Goal: Information Seeking & Learning: Learn about a topic

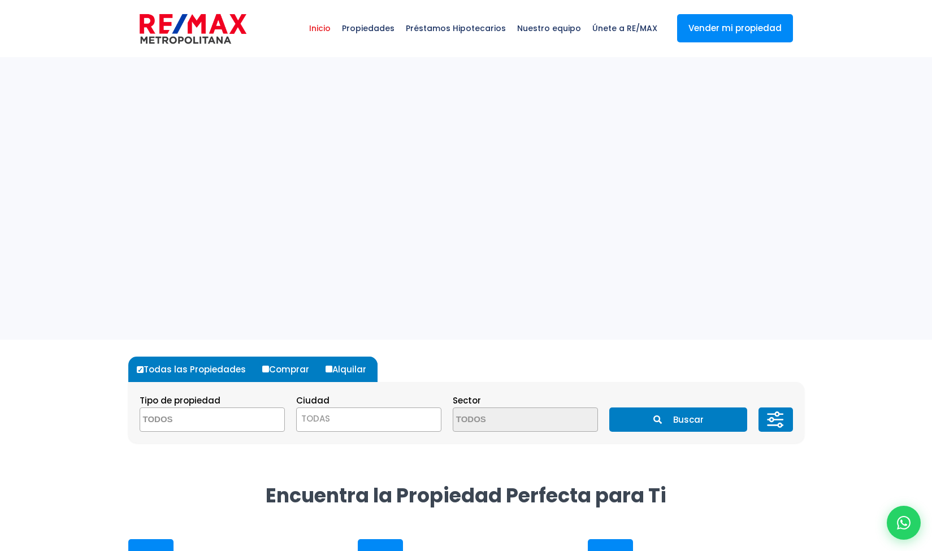
select select
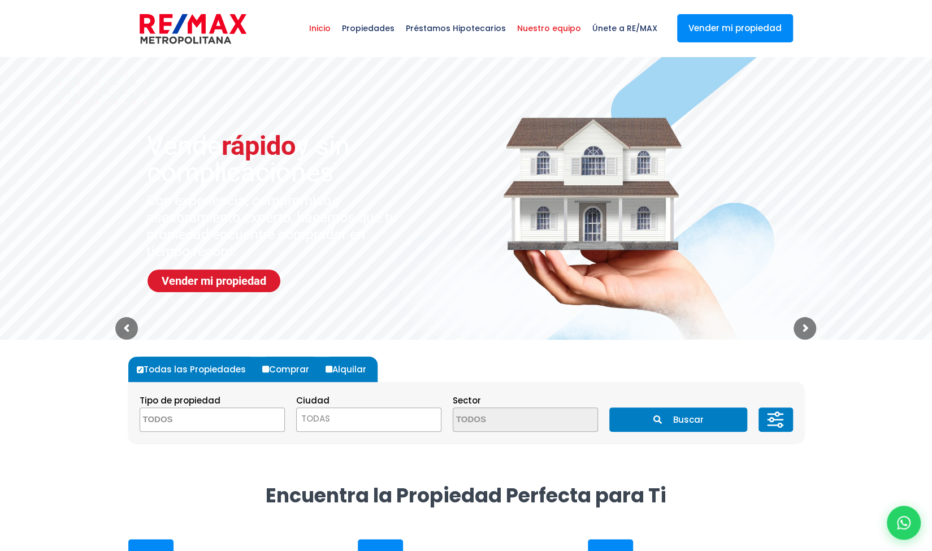
click at [548, 26] on span "Nuestro equipo" at bounding box center [548, 28] width 75 height 34
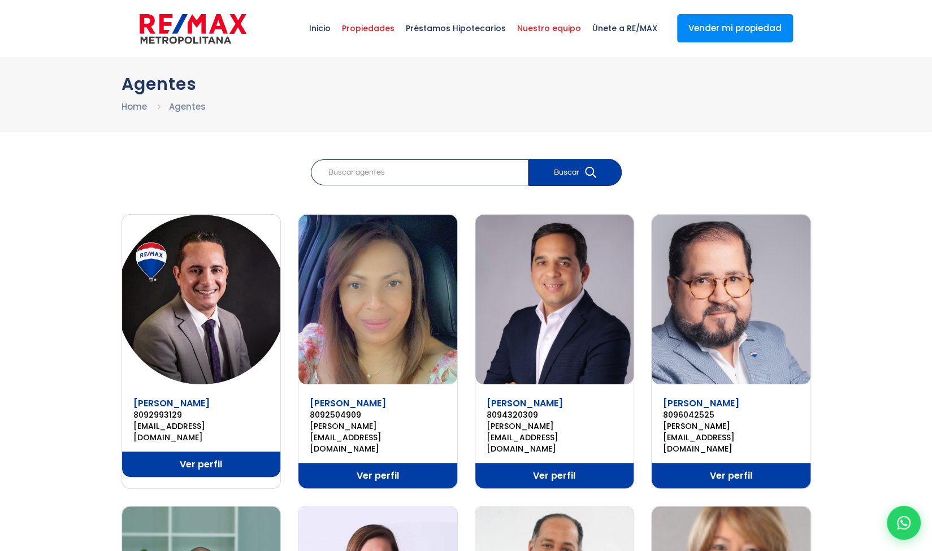
click at [382, 26] on span "Propiedades" at bounding box center [368, 28] width 64 height 34
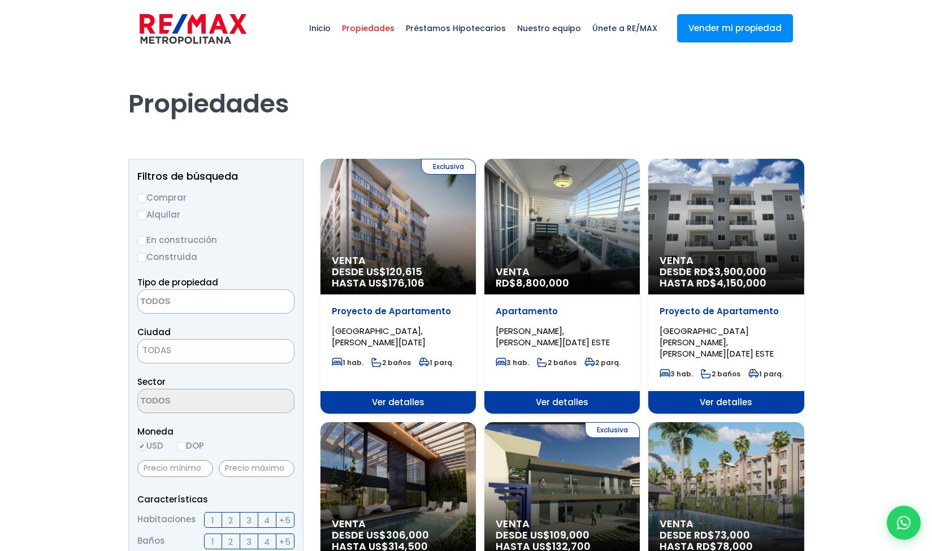
select select
click at [141, 214] on input "Alquilar" at bounding box center [141, 215] width 9 height 9
radio input "true"
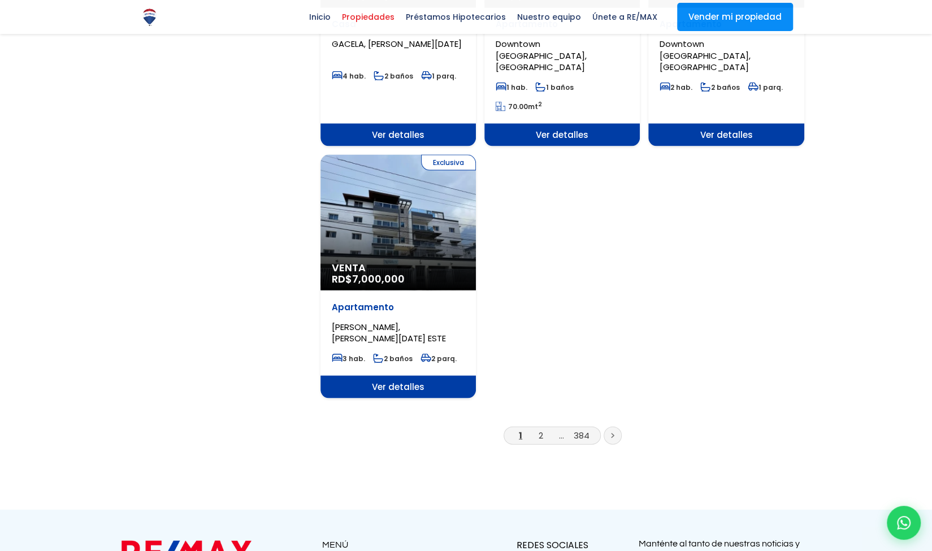
scroll to position [1504, 0]
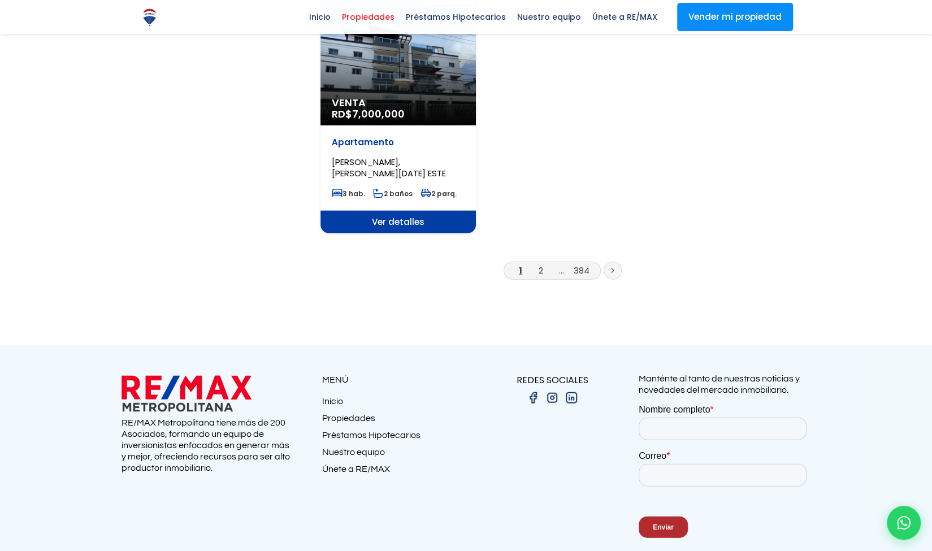
click at [340, 412] on link "Propiedades" at bounding box center [394, 420] width 144 height 17
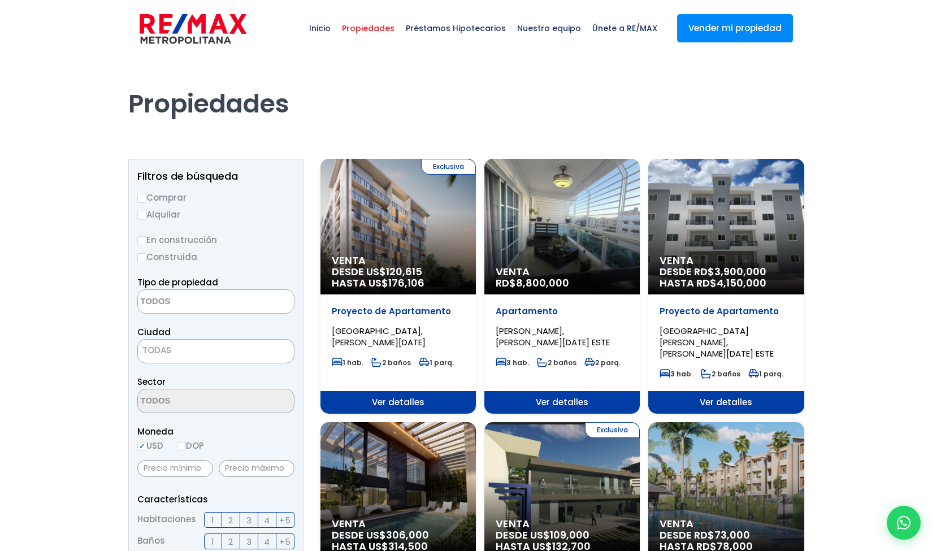
select select
click at [140, 215] on input "Alquilar" at bounding box center [141, 215] width 9 height 9
radio input "true"
click at [333, 28] on span "Inicio" at bounding box center [319, 28] width 33 height 34
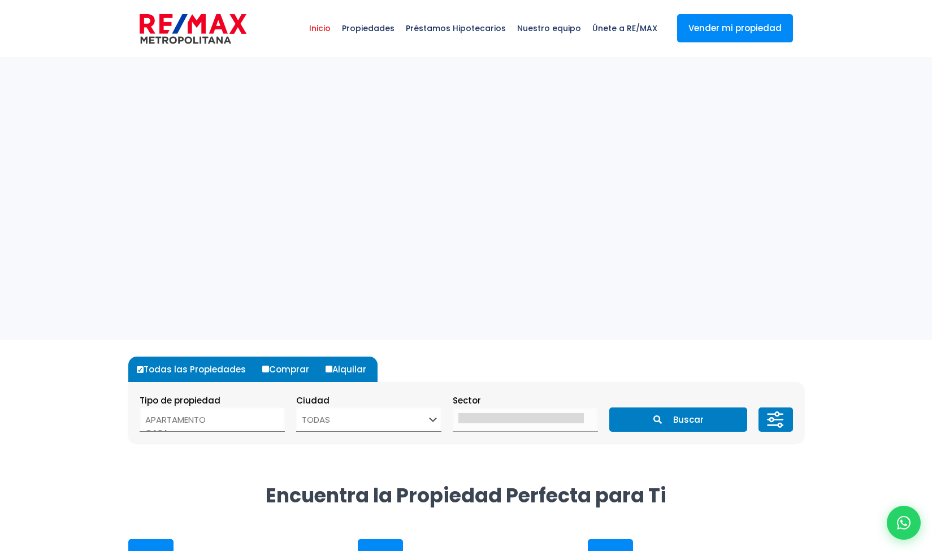
select select
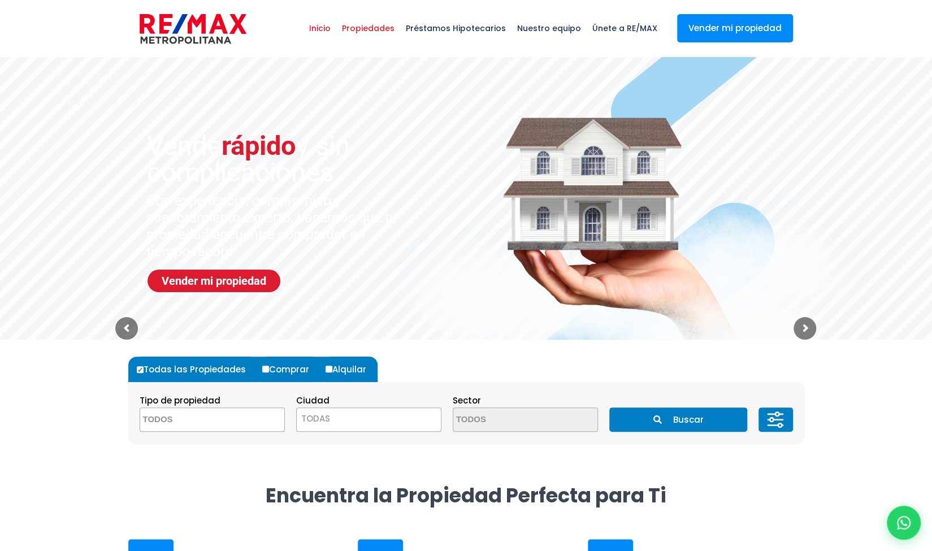
click at [376, 31] on span "Propiedades" at bounding box center [368, 28] width 64 height 34
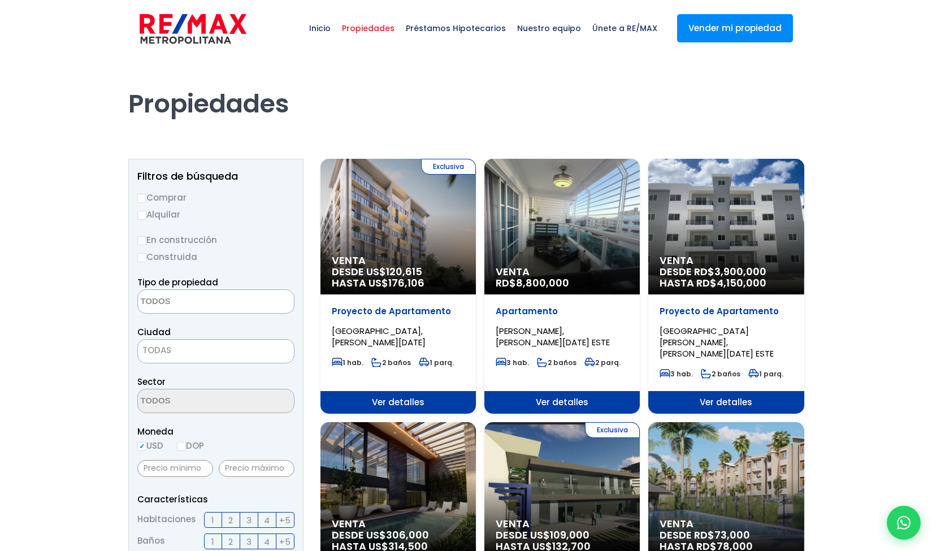
select select
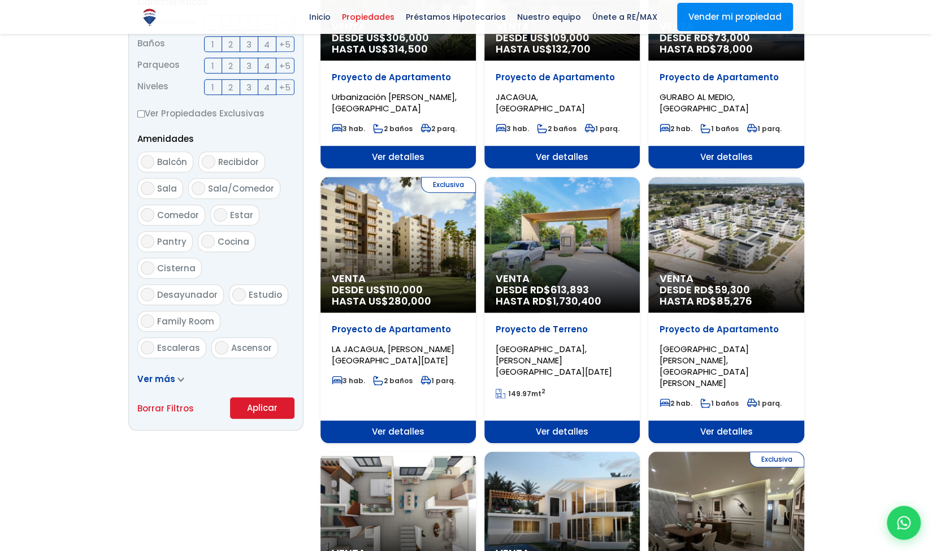
scroll to position [508, 0]
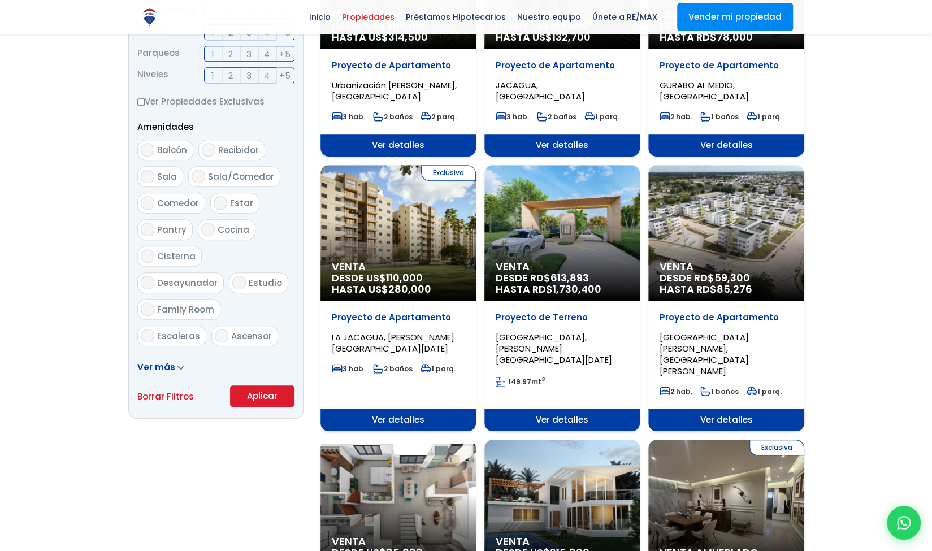
click at [153, 367] on span "Ver más" at bounding box center [156, 367] width 38 height 12
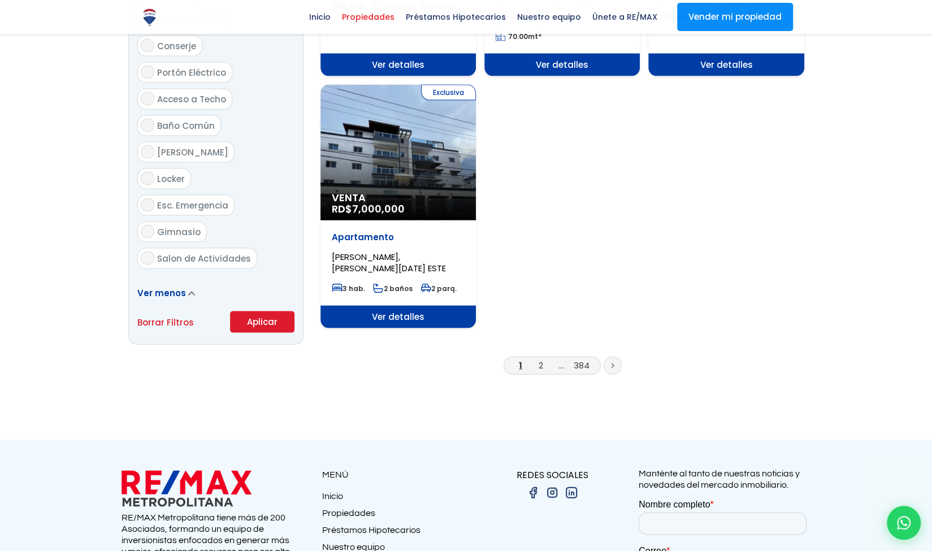
scroll to position [1412, 0]
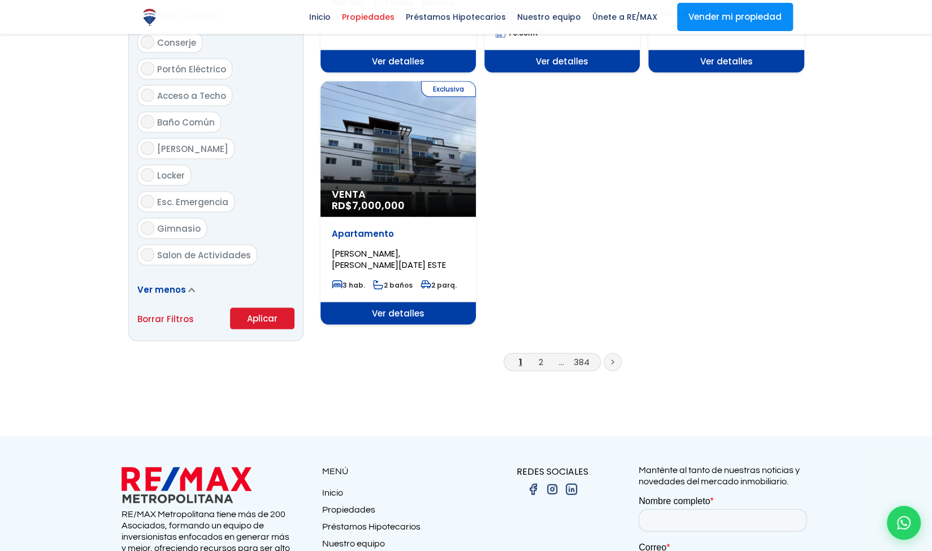
click at [608, 353] on link at bounding box center [612, 362] width 18 height 18
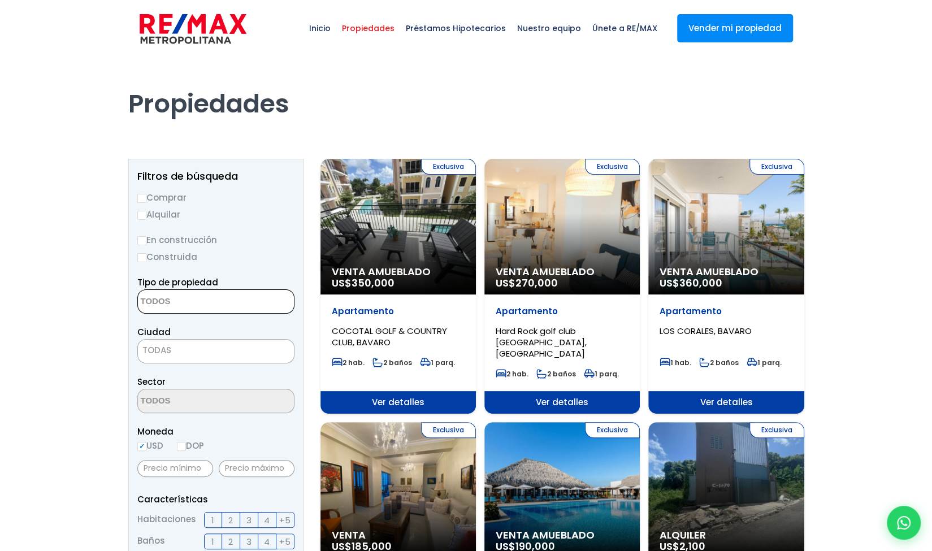
click at [171, 302] on textarea "Search" at bounding box center [193, 302] width 110 height 24
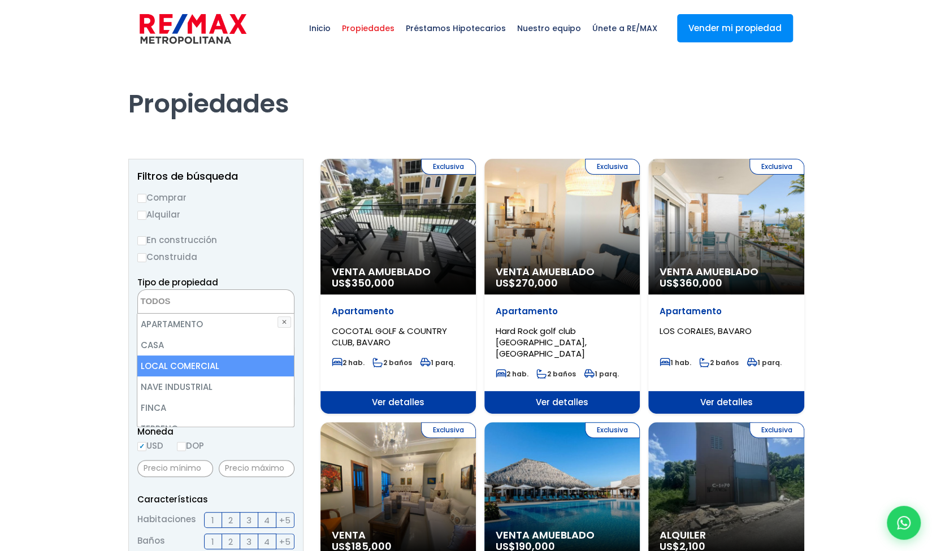
click at [177, 362] on li "LOCAL COMERCIAL" at bounding box center [215, 365] width 156 height 21
select select "comercial+site"
click at [164, 367] on li "LOCAL COMERCIAL" at bounding box center [215, 365] width 156 height 21
select select
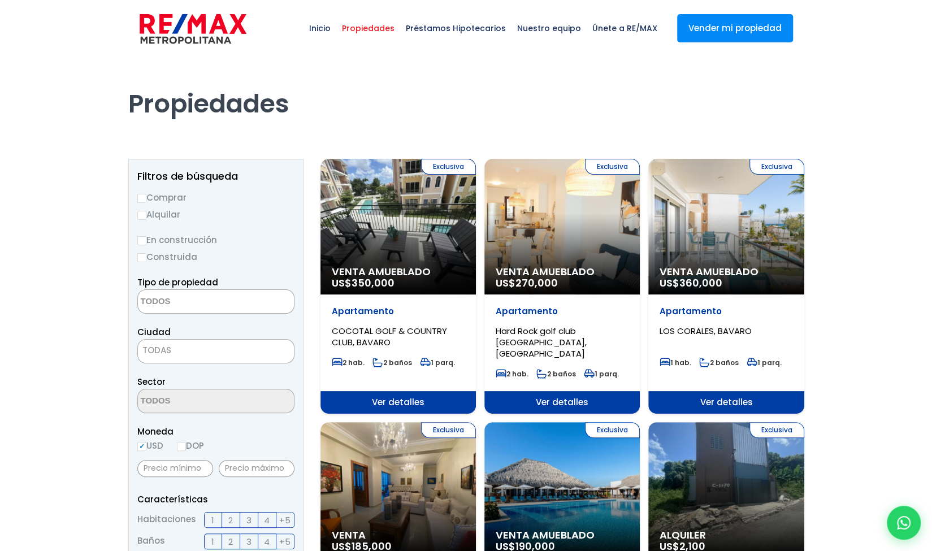
click at [140, 216] on input "Alquilar" at bounding box center [141, 215] width 9 height 9
radio input "true"
click at [186, 308] on textarea "Search" at bounding box center [193, 302] width 110 height 24
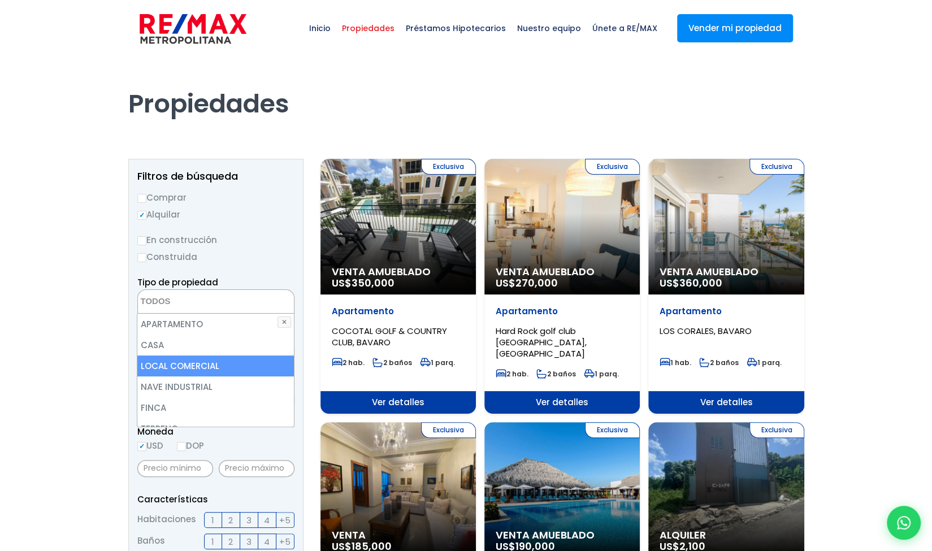
click at [188, 364] on li "LOCAL COMERCIAL" at bounding box center [215, 365] width 156 height 21
select select "comercial+site"
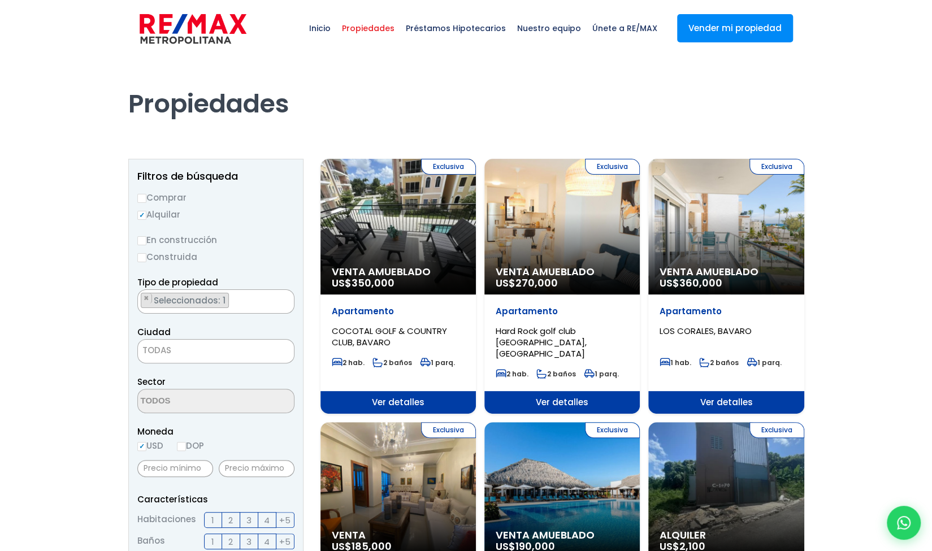
click at [173, 353] on span "TODAS" at bounding box center [216, 350] width 156 height 16
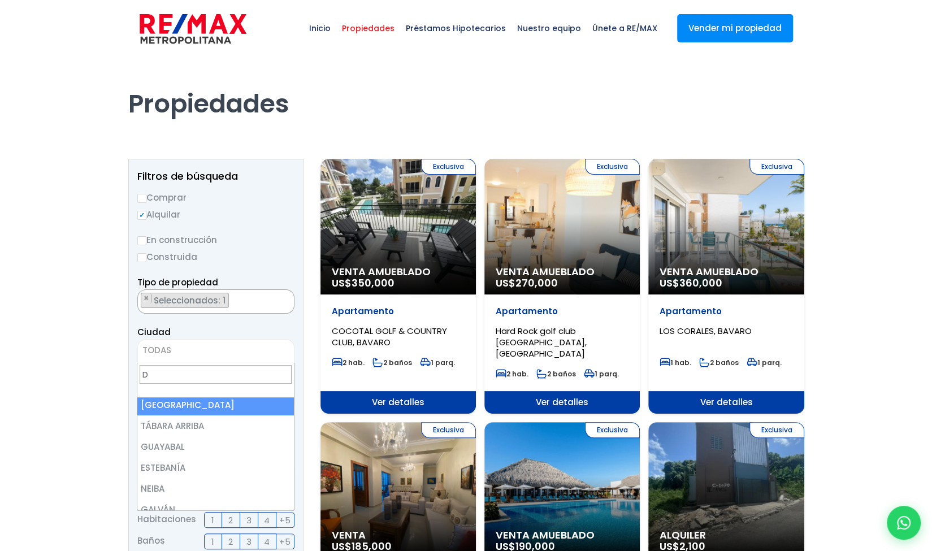
scroll to position [0, 0]
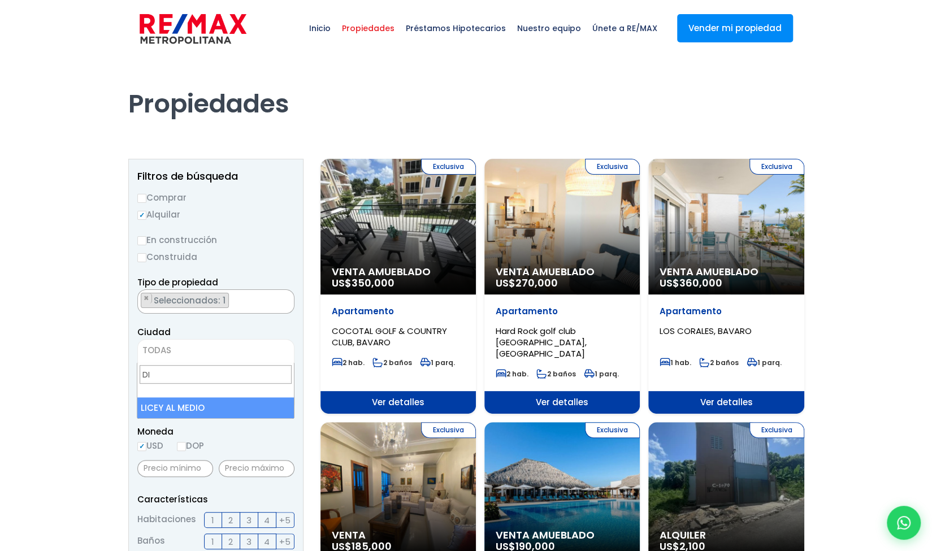
type input "D"
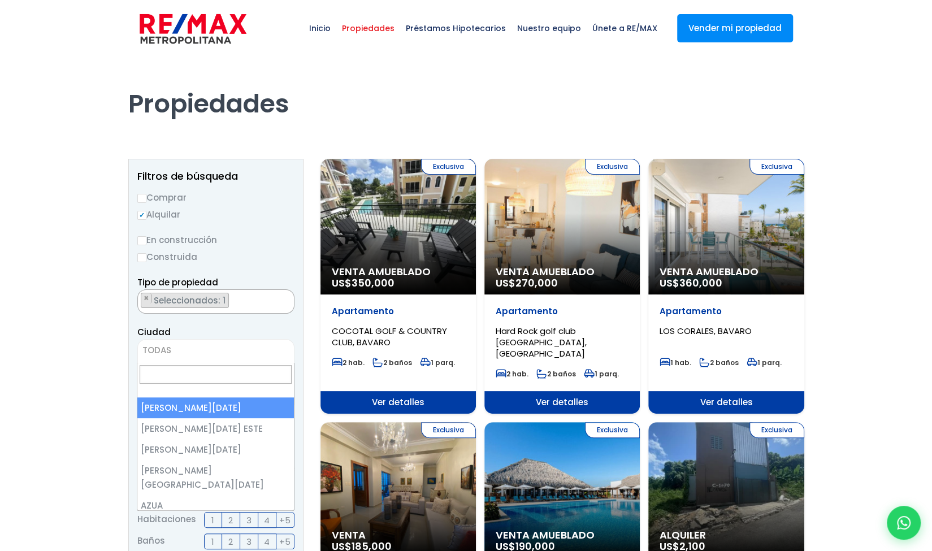
select select "1"
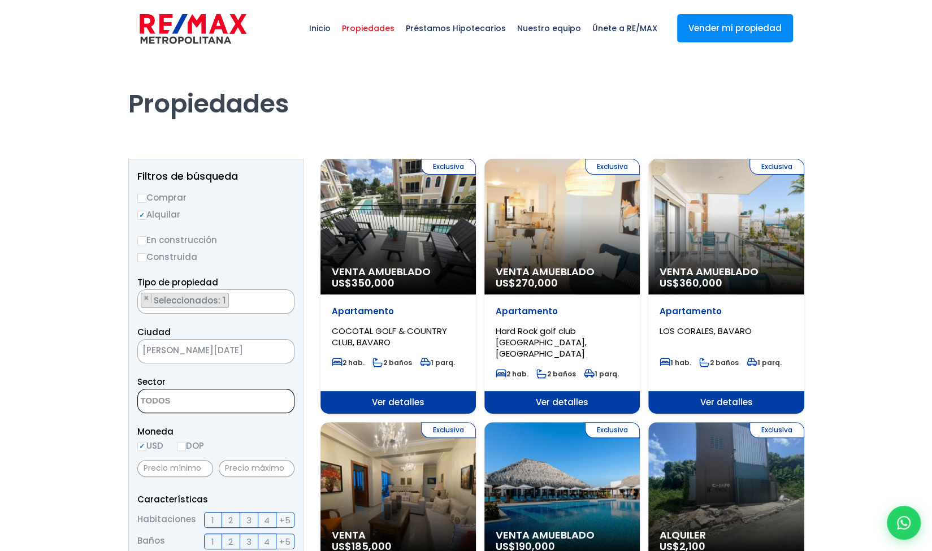
click at [197, 404] on textarea "Search" at bounding box center [193, 401] width 110 height 24
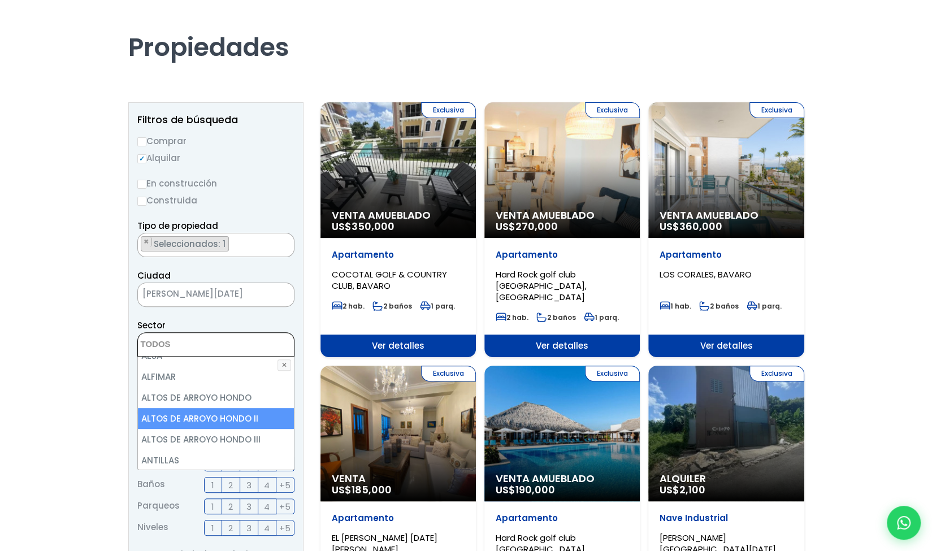
scroll to position [113, 0]
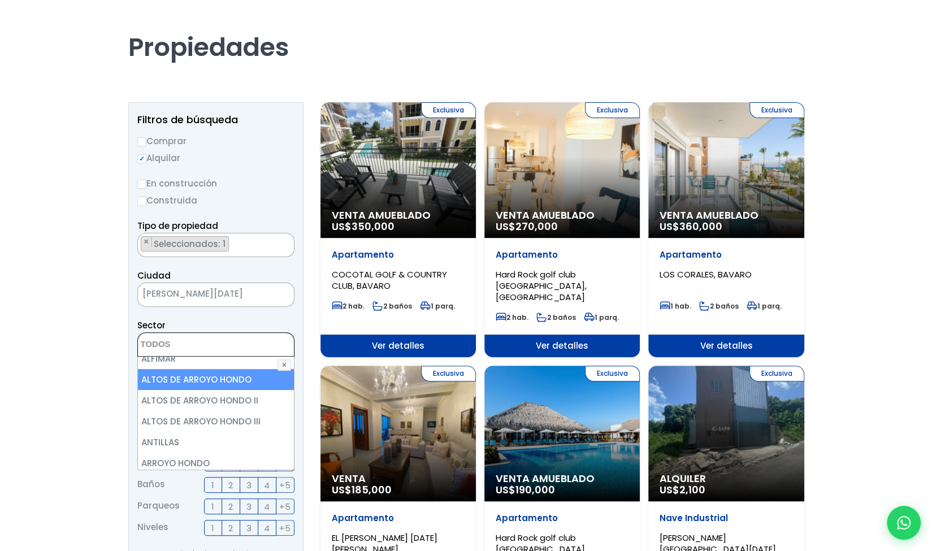
click at [246, 382] on li "ALTOS DE ARROYO HONDO" at bounding box center [216, 379] width 156 height 21
select select "19"
click at [243, 377] on li "ALTOS DE ARROYO HONDO" at bounding box center [216, 379] width 156 height 21
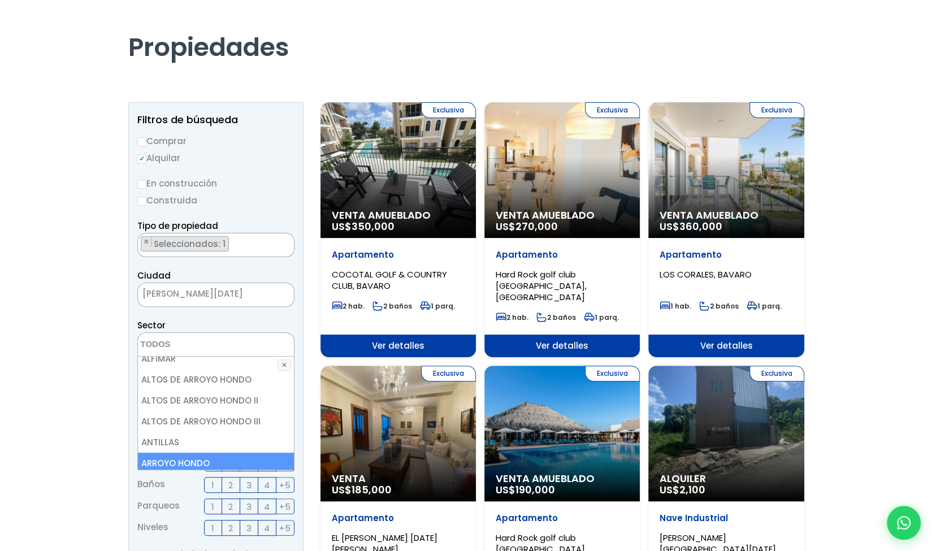
click at [191, 458] on li "ARROYO HONDO" at bounding box center [216, 463] width 156 height 21
select select "98"
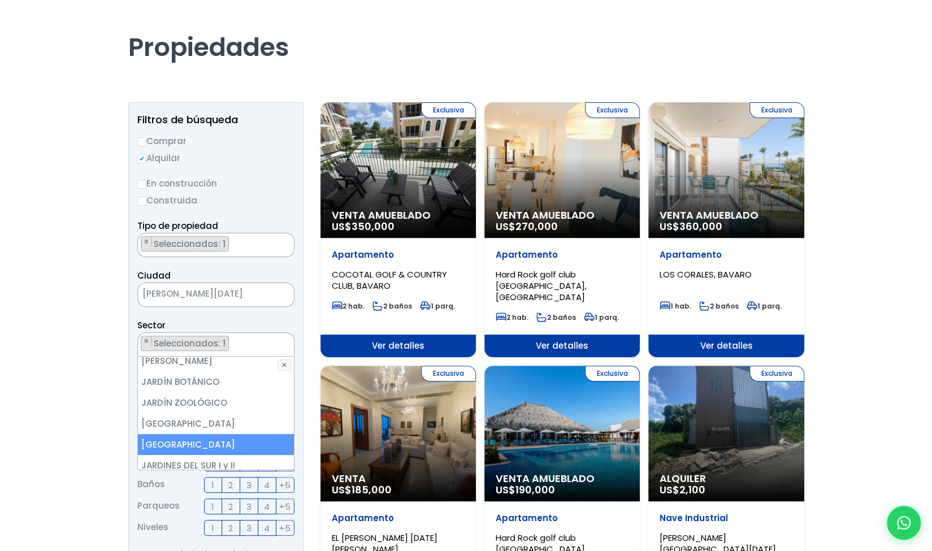
scroll to position [2147, 0]
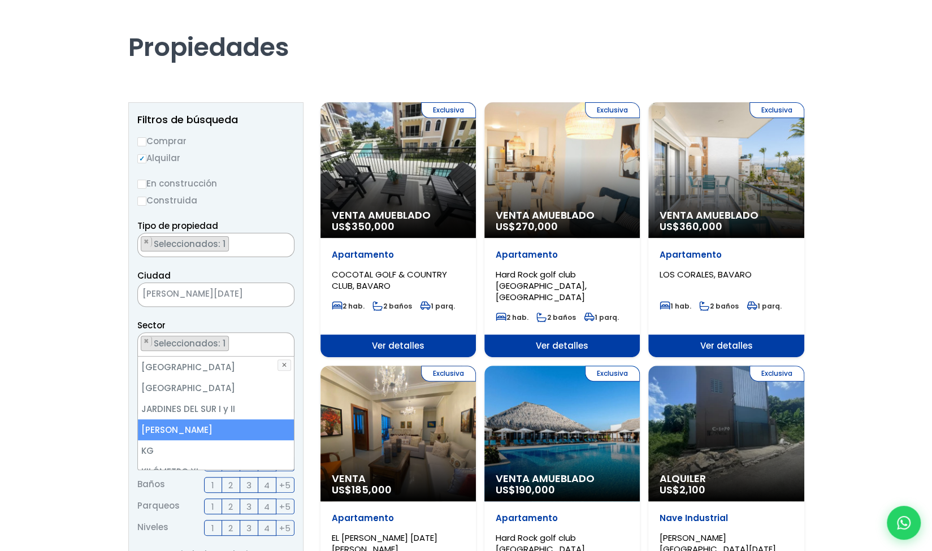
click at [183, 419] on li "JULIETA MORALES" at bounding box center [216, 429] width 156 height 21
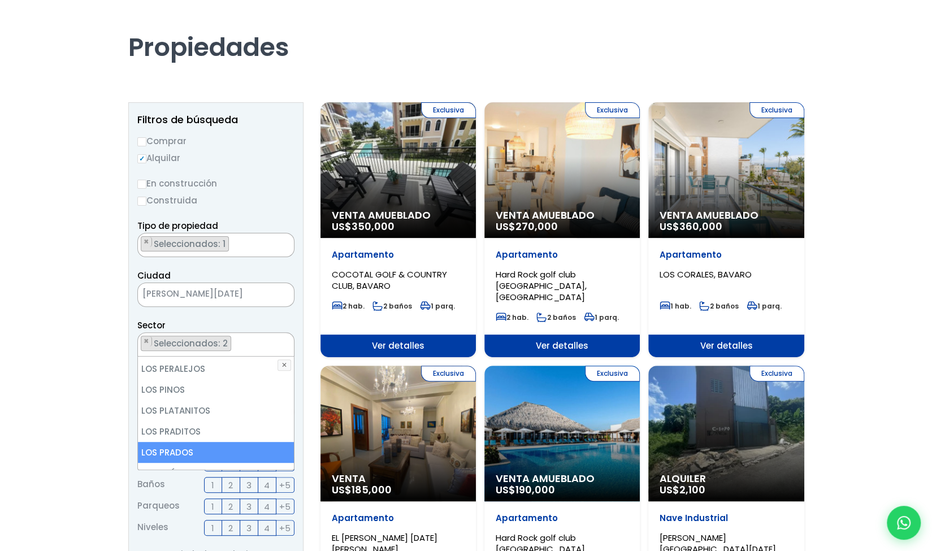
scroll to position [3390, 0]
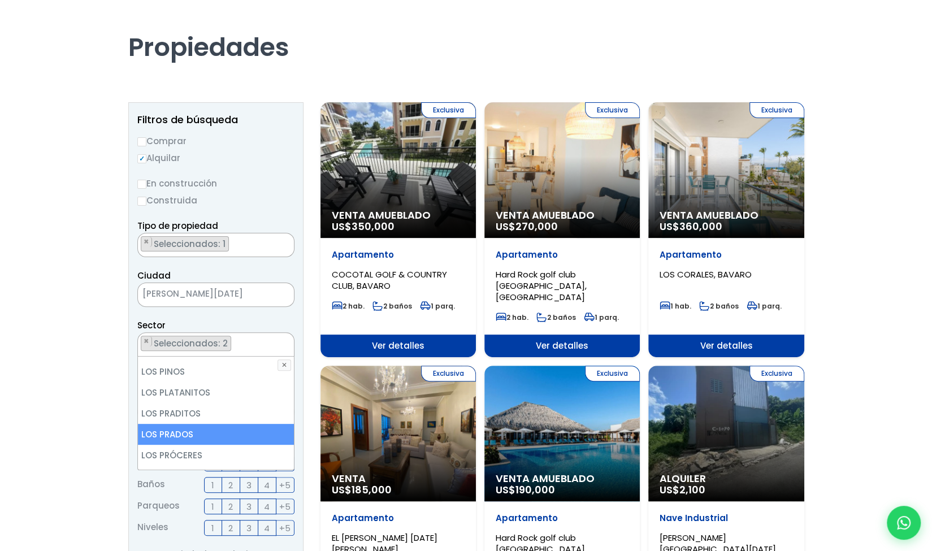
click at [173, 424] on li "LOS PRADOS" at bounding box center [216, 434] width 156 height 21
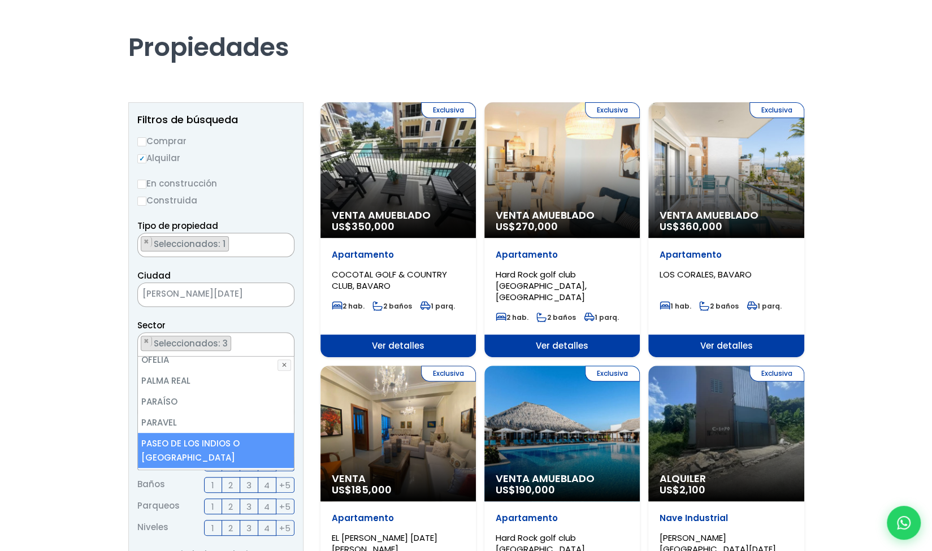
scroll to position [4068, 0]
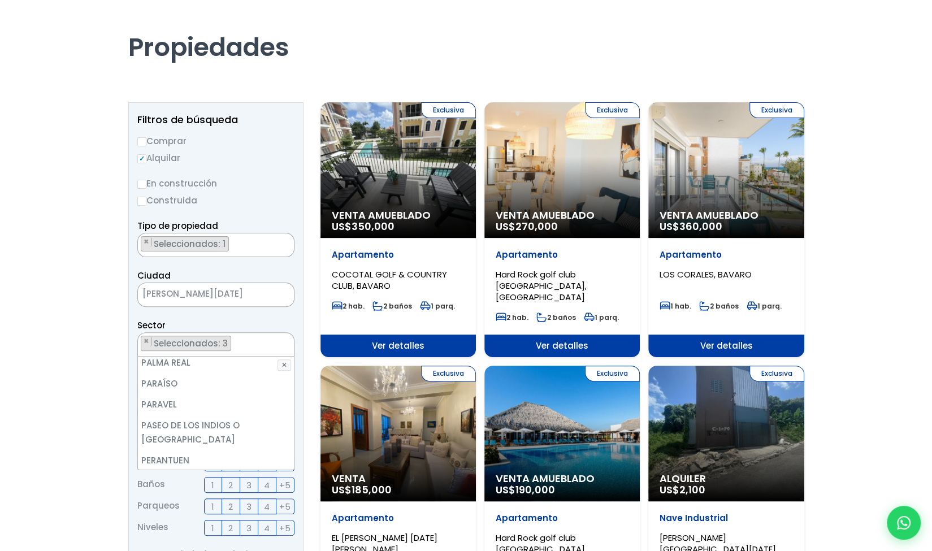
click at [158, 471] on li "PIANTINI" at bounding box center [216, 481] width 156 height 21
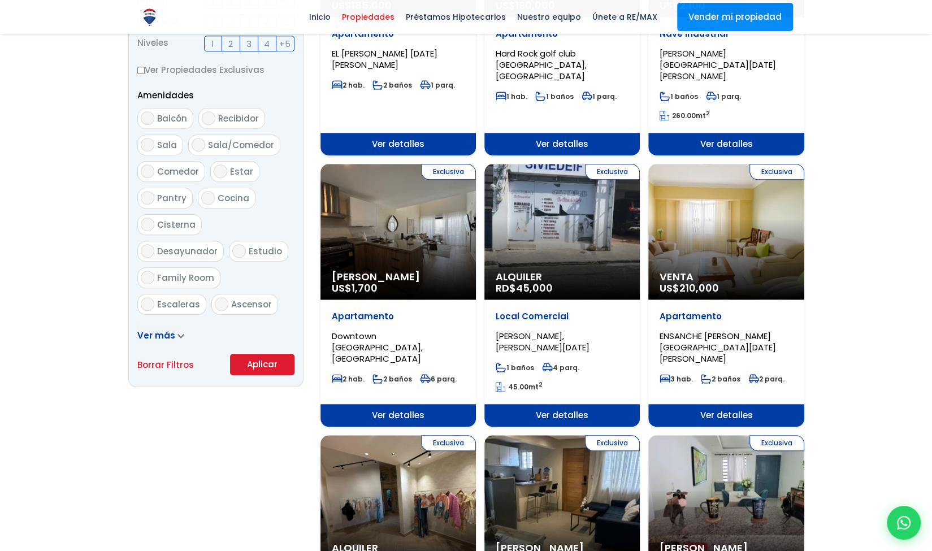
scroll to position [565, 0]
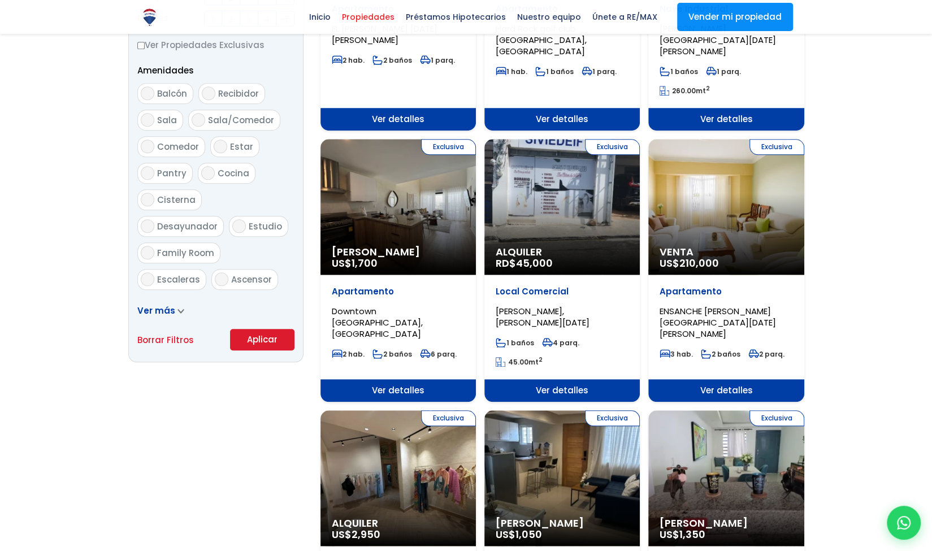
drag, startPoint x: 266, startPoint y: 338, endPoint x: 193, endPoint y: 384, distance: 85.6
click at [266, 338] on button "Aplicar" at bounding box center [262, 339] width 64 height 21
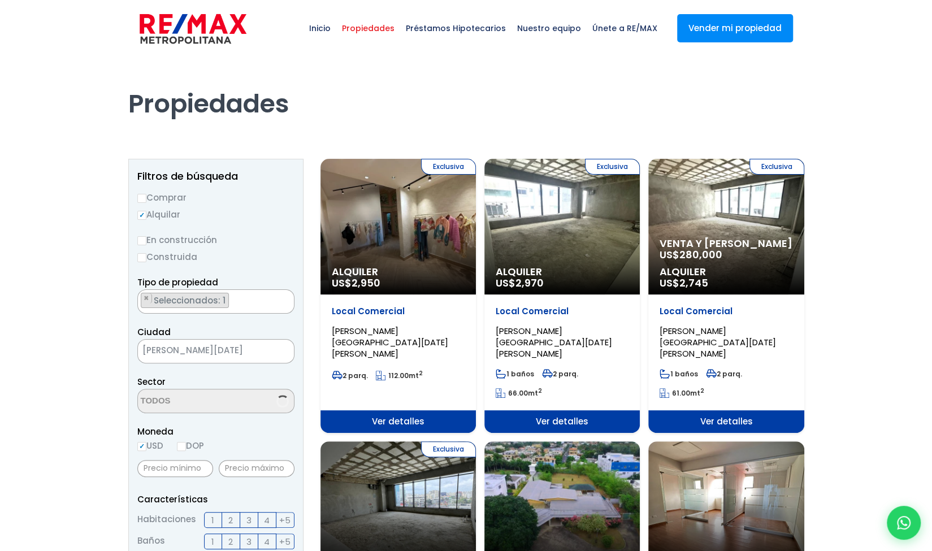
scroll to position [2509, 0]
select select "98"
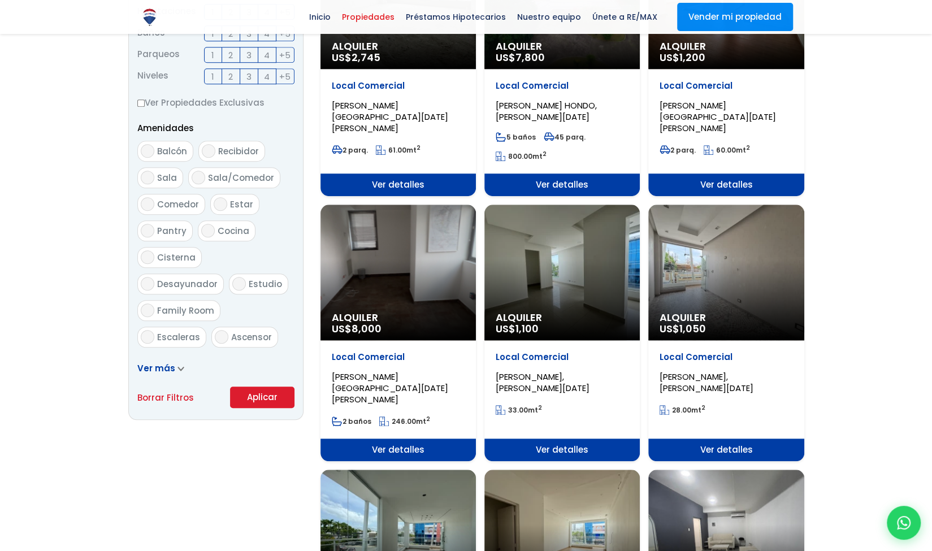
scroll to position [0, 0]
